Goal: Information Seeking & Learning: Learn about a topic

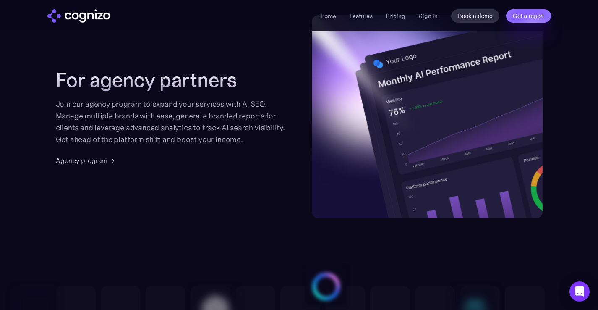
scroll to position [2034, 0]
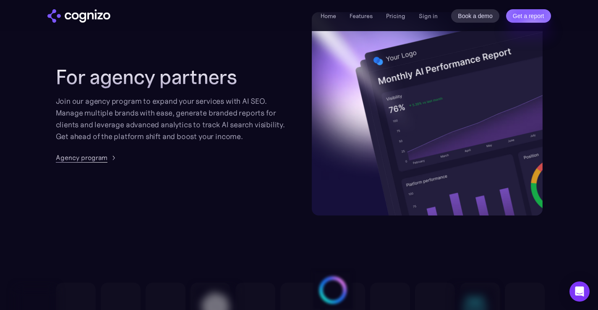
click at [90, 162] on div at bounding box center [82, 162] width 52 height 0
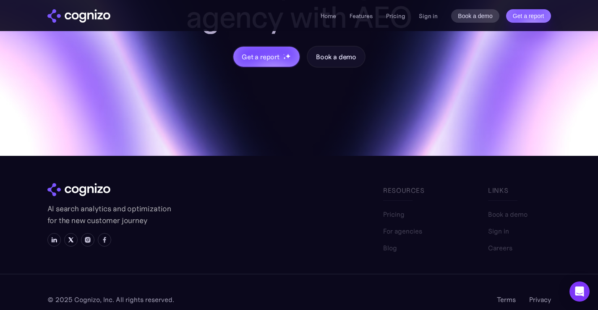
scroll to position [1012, 0]
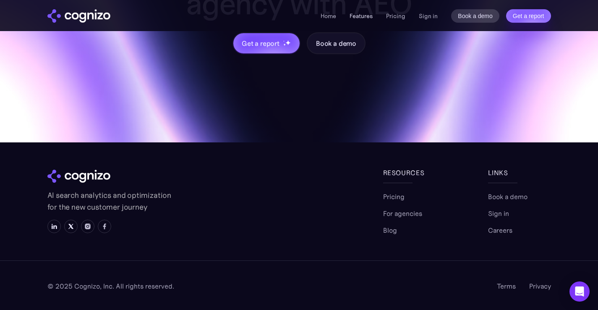
click at [370, 13] on link "Features" at bounding box center [361, 16] width 23 height 8
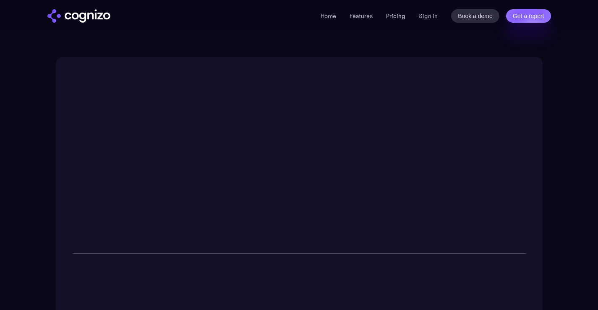
scroll to position [1309, 0]
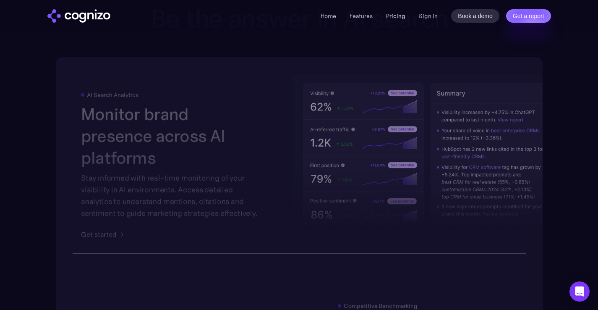
click at [396, 17] on link "Pricing" at bounding box center [395, 16] width 19 height 8
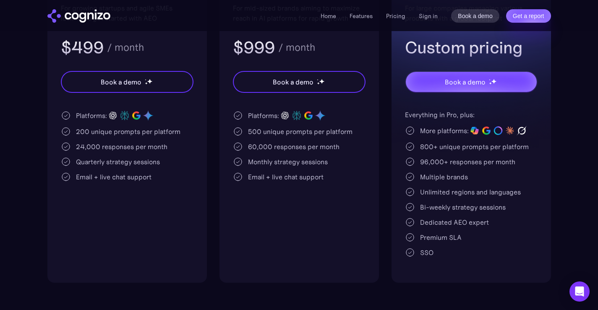
scroll to position [228, 0]
